Goal: Communication & Community: Participate in discussion

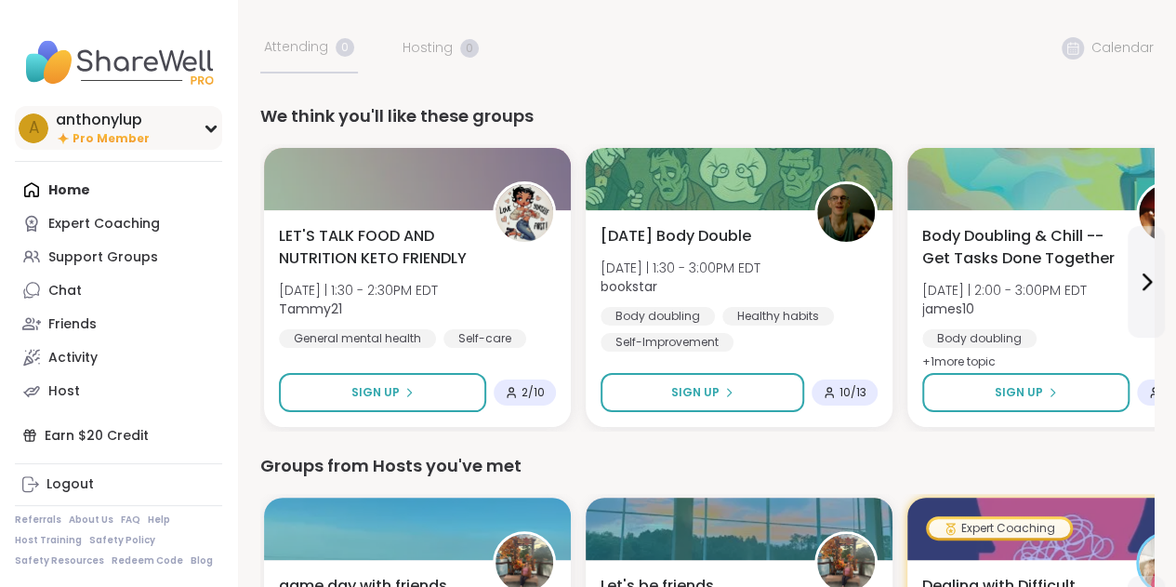
click at [213, 130] on icon at bounding box center [210, 128] width 8 height 5
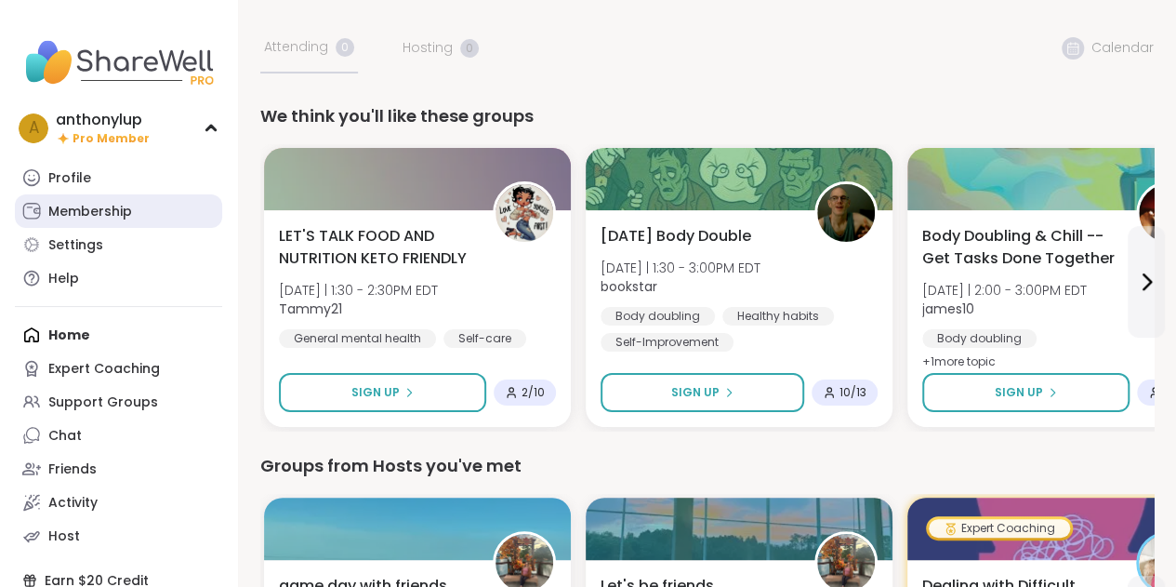
click at [126, 214] on div "Membership" at bounding box center [90, 212] width 84 height 19
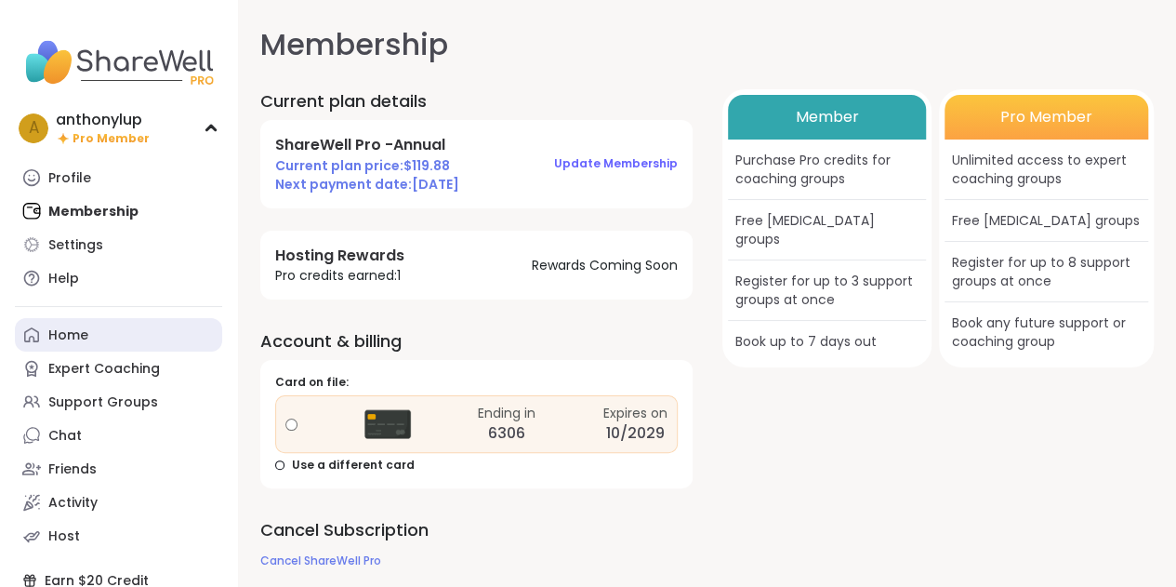
click at [86, 339] on div "Home" at bounding box center [68, 335] width 40 height 19
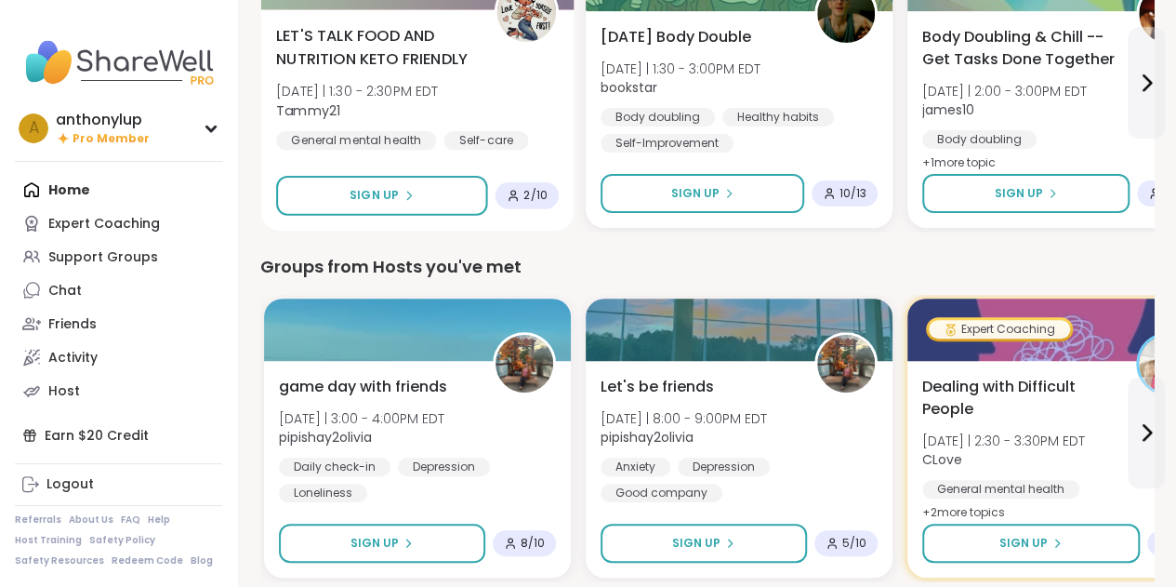
scroll to position [200, 0]
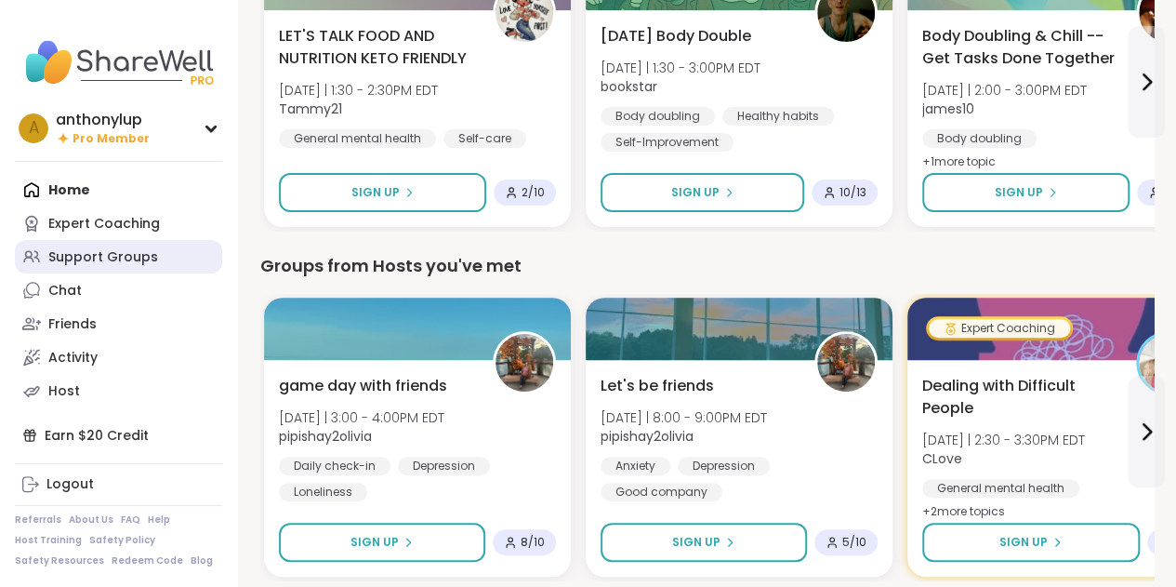
click at [196, 261] on link "Support Groups" at bounding box center [118, 256] width 207 height 33
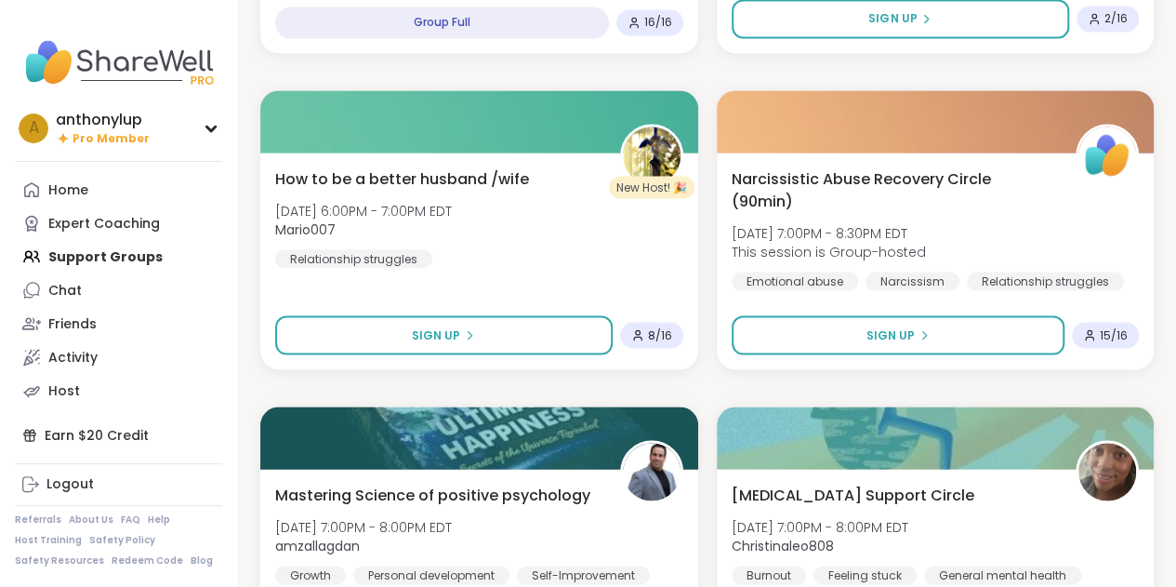
scroll to position [5381, 0]
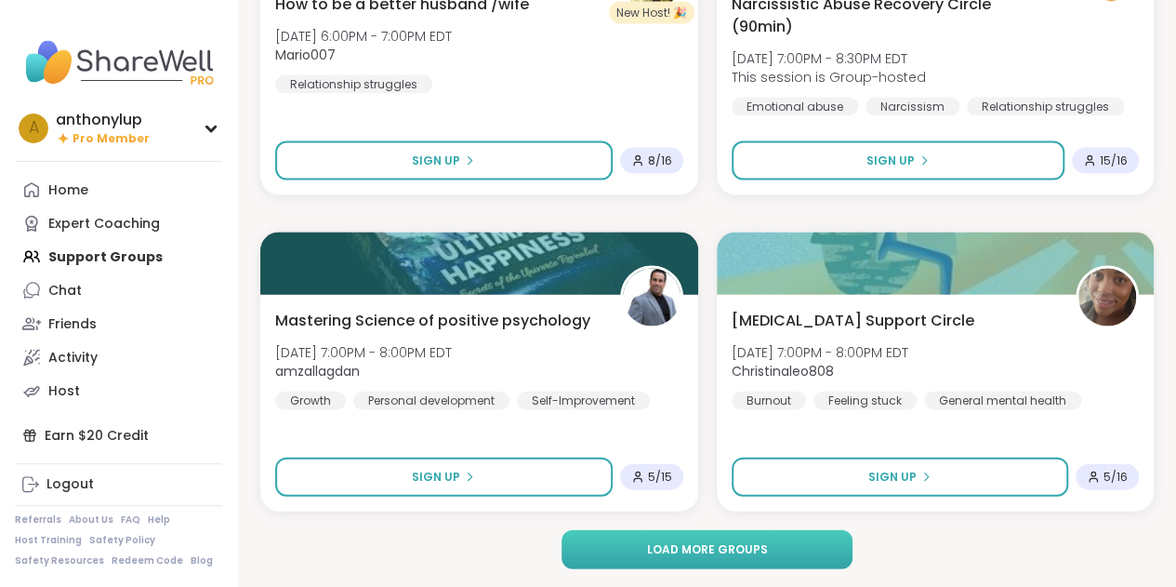
click at [700, 549] on span "Load more groups" at bounding box center [706, 549] width 121 height 17
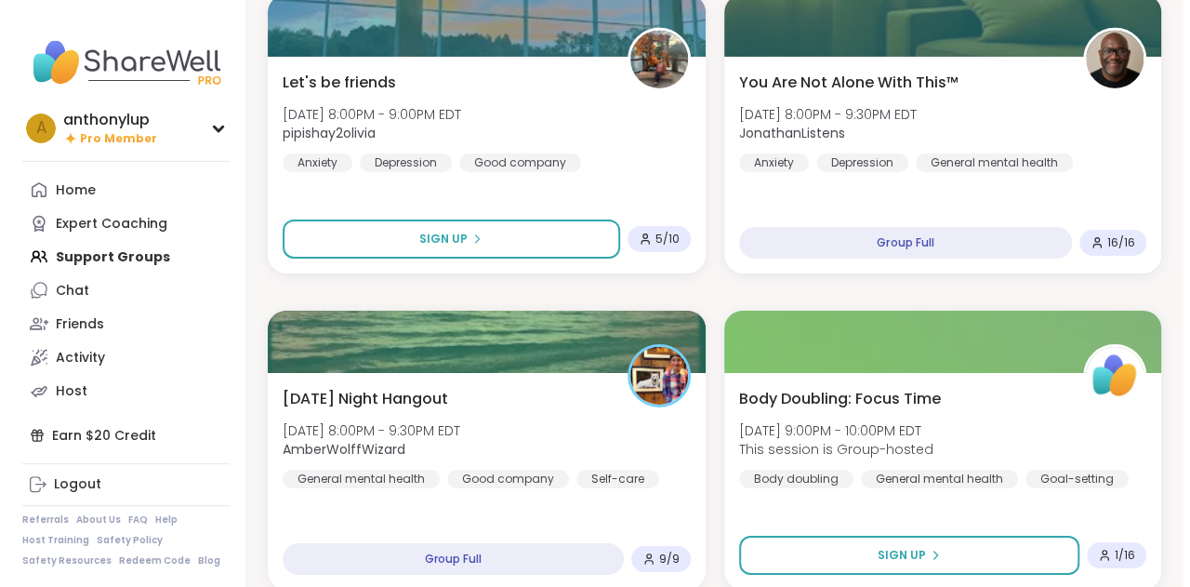
scroll to position [6568, 0]
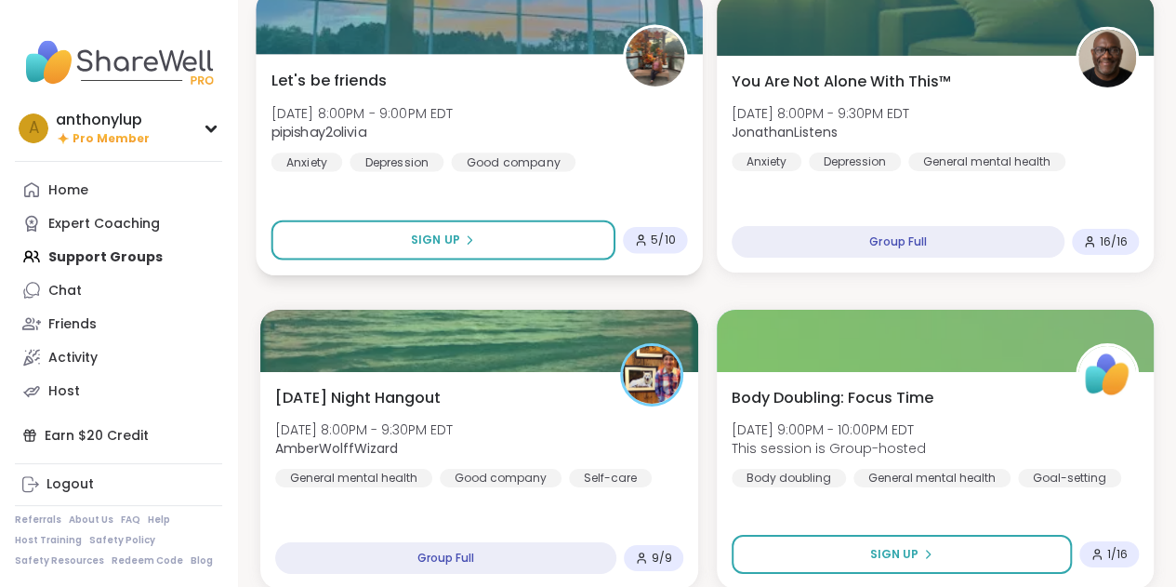
click at [619, 163] on div "Let's be friends [PERSON_NAME][DATE] 8:00PM - 9:00PM EDT pipishay2olivia Anxiet…" at bounding box center [480, 120] width 416 height 102
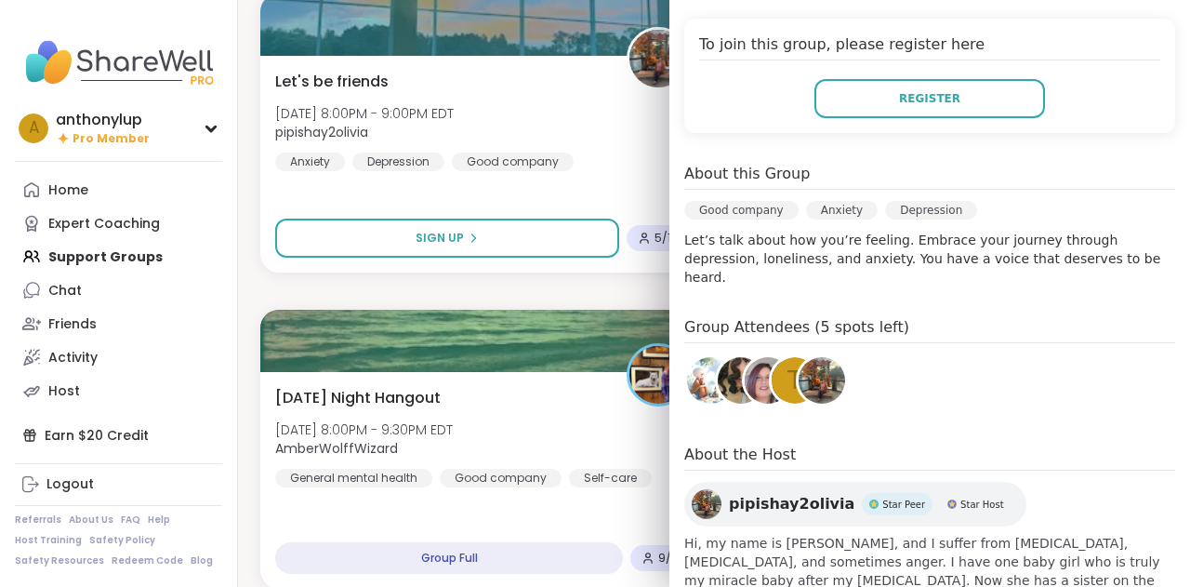
scroll to position [400, 0]
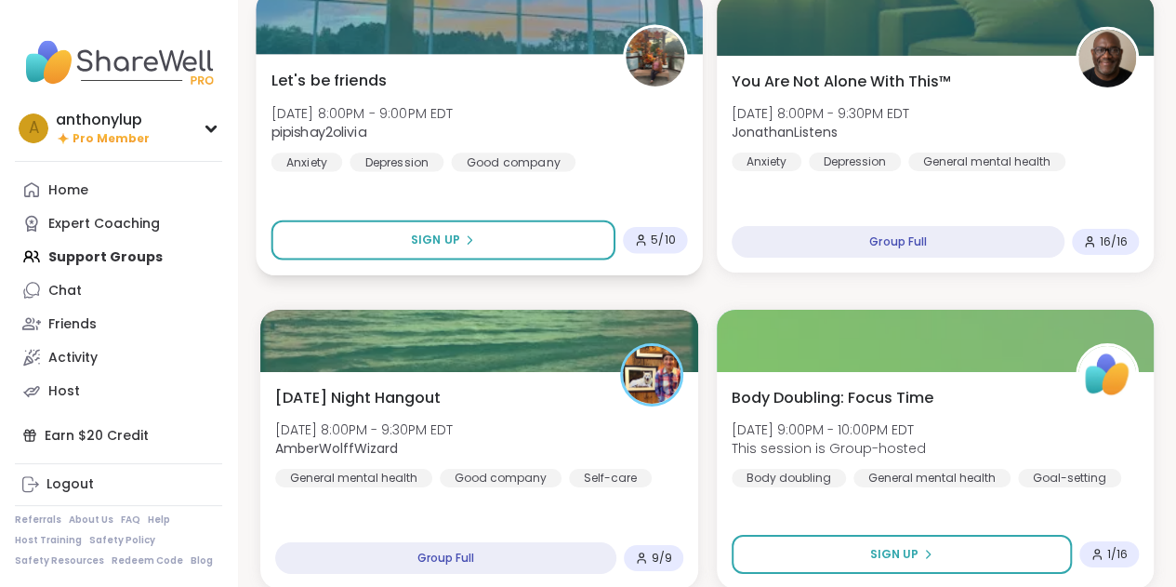
click at [652, 163] on div "Let's be friends [PERSON_NAME][DATE] 8:00PM - 9:00PM EDT pipishay2olivia Anxiet…" at bounding box center [480, 120] width 416 height 102
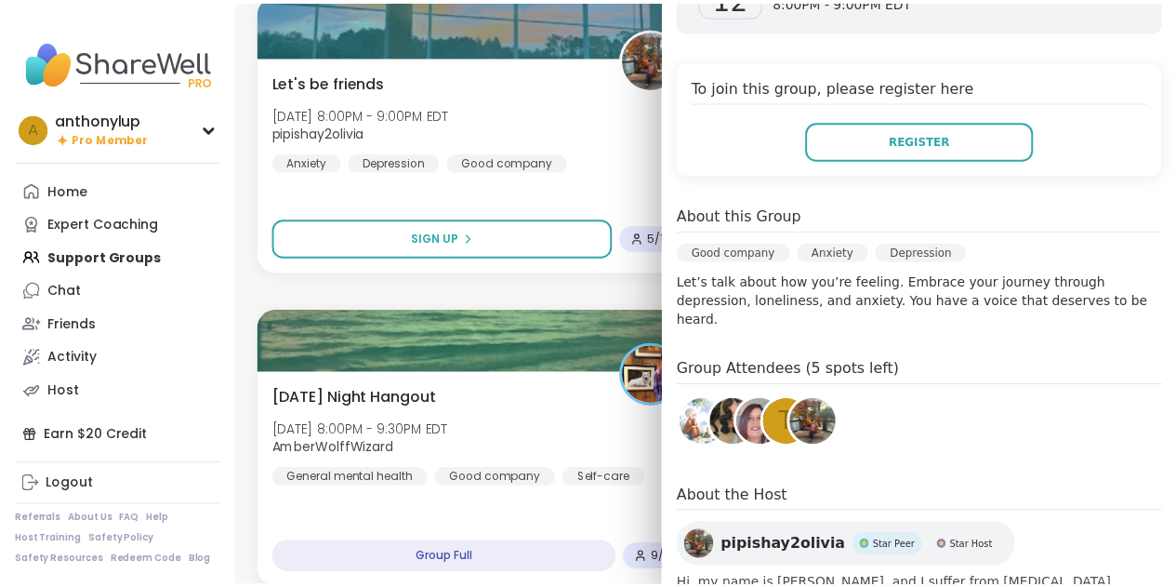
scroll to position [333, 0]
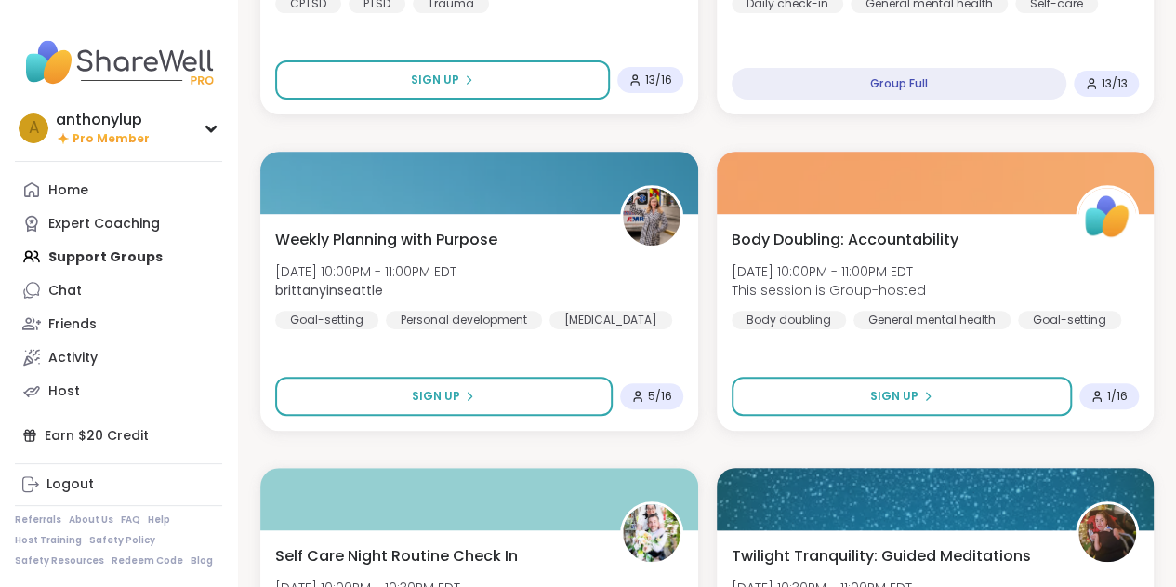
scroll to position [7359, 0]
